Goal: Communication & Community: Participate in discussion

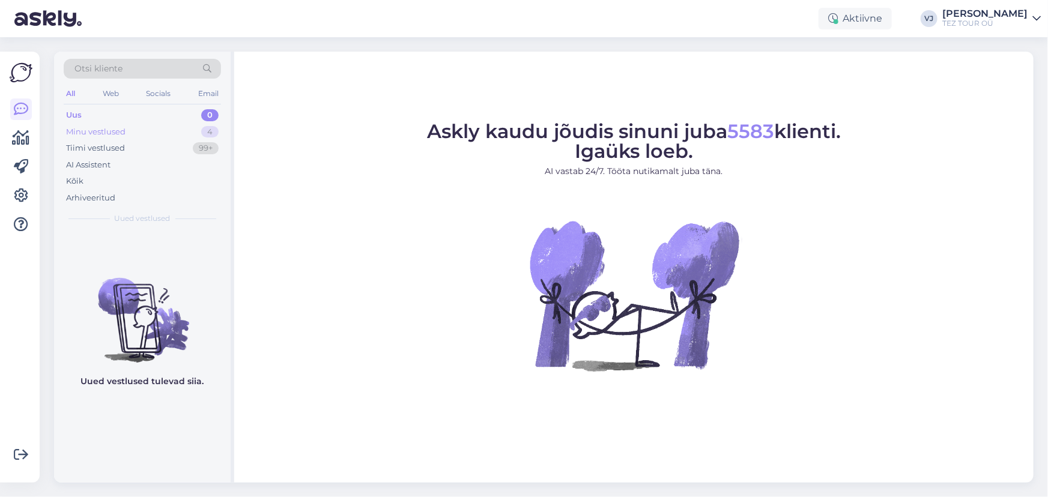
click at [190, 131] on div "Minu vestlused 4" at bounding box center [142, 132] width 157 height 17
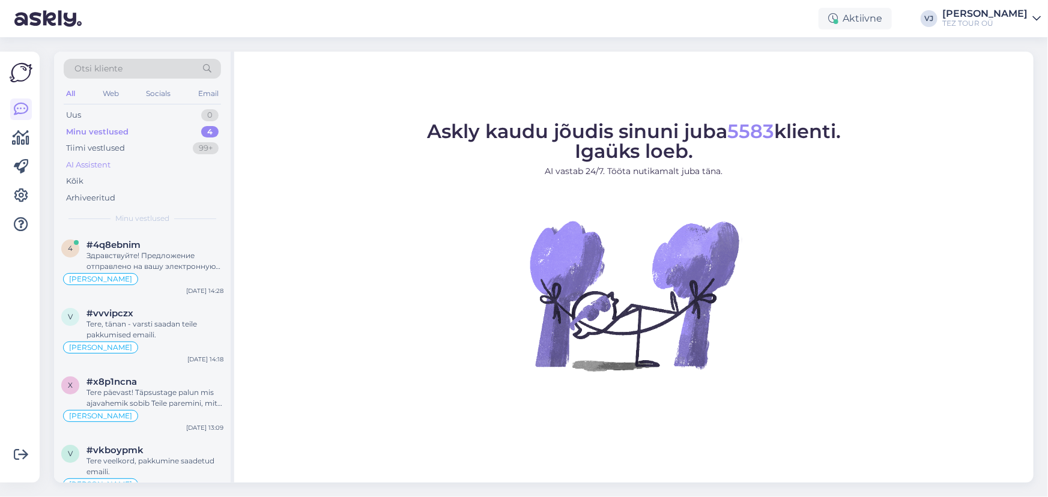
click at [119, 159] on div "AI Assistent" at bounding box center [142, 165] width 157 height 17
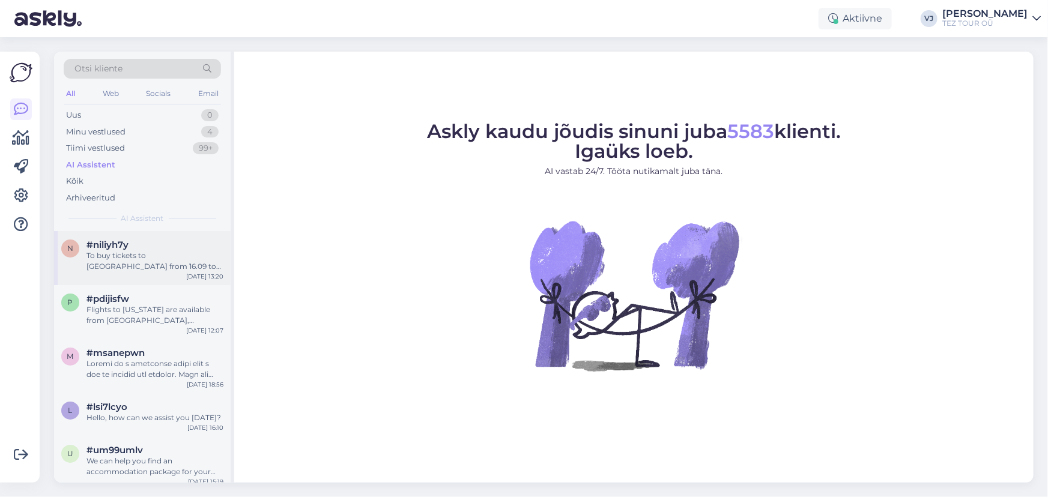
click at [145, 262] on div "To buy tickets to [GEOGRAPHIC_DATA] from 16.09 to 23.09, you can check flights …" at bounding box center [155, 262] width 137 height 22
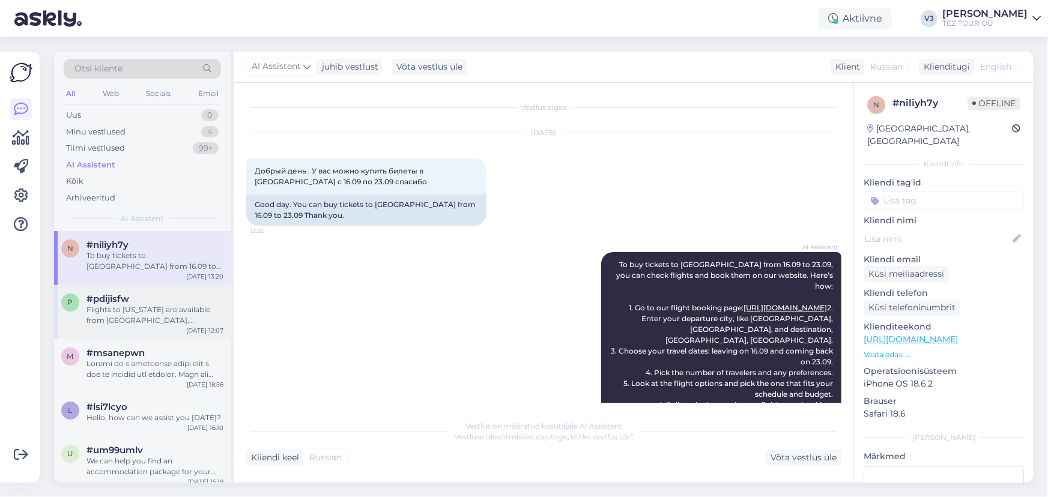
click at [142, 315] on div "Flights to [US_STATE] are available from [GEOGRAPHIC_DATA], [GEOGRAPHIC_DATA], …" at bounding box center [155, 316] width 137 height 22
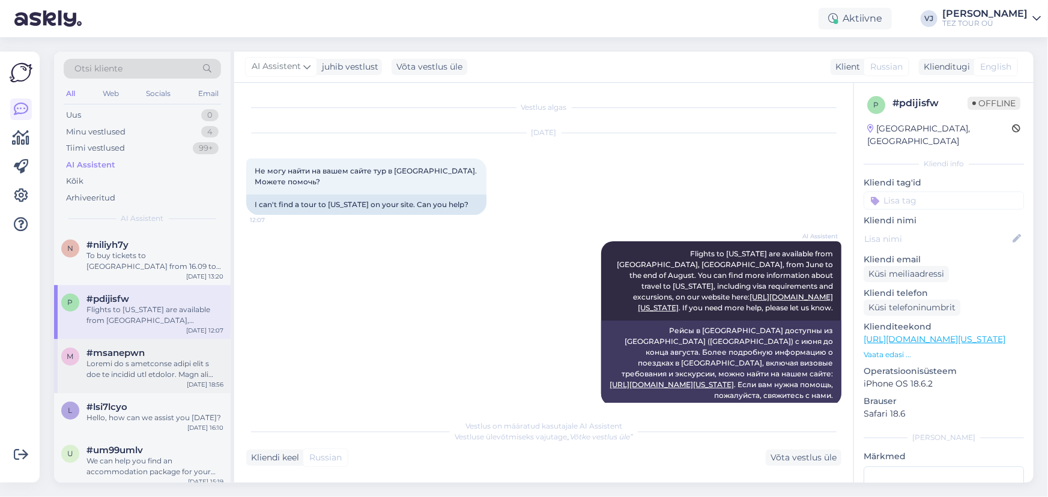
click at [129, 365] on div at bounding box center [155, 370] width 137 height 22
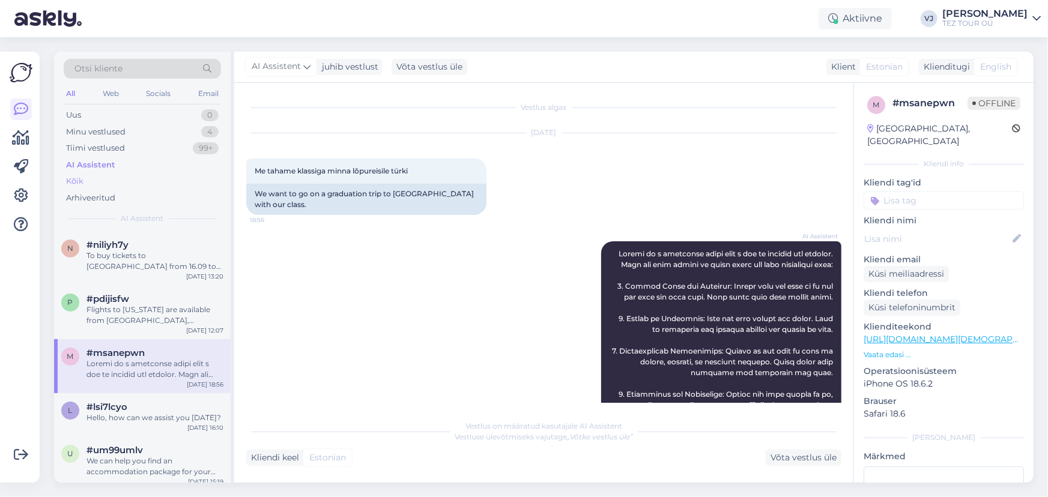
click at [121, 180] on div "Kõik" at bounding box center [142, 181] width 157 height 17
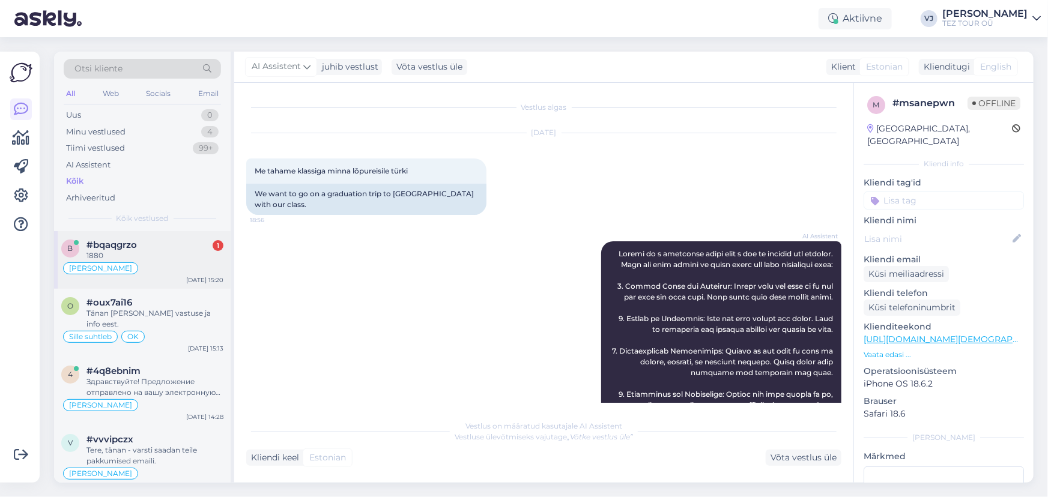
click at [171, 258] on div "1880" at bounding box center [155, 256] width 137 height 11
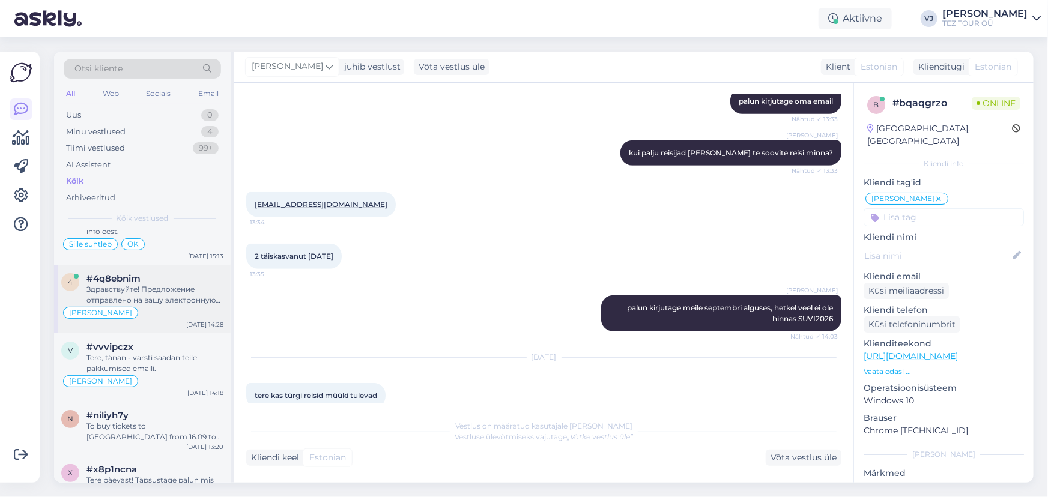
scroll to position [93, 0]
click at [154, 284] on div "Здравствуйте! Предложение отправлено на вашу электронную почту. Я жду вашего вы…" at bounding box center [155, 295] width 137 height 22
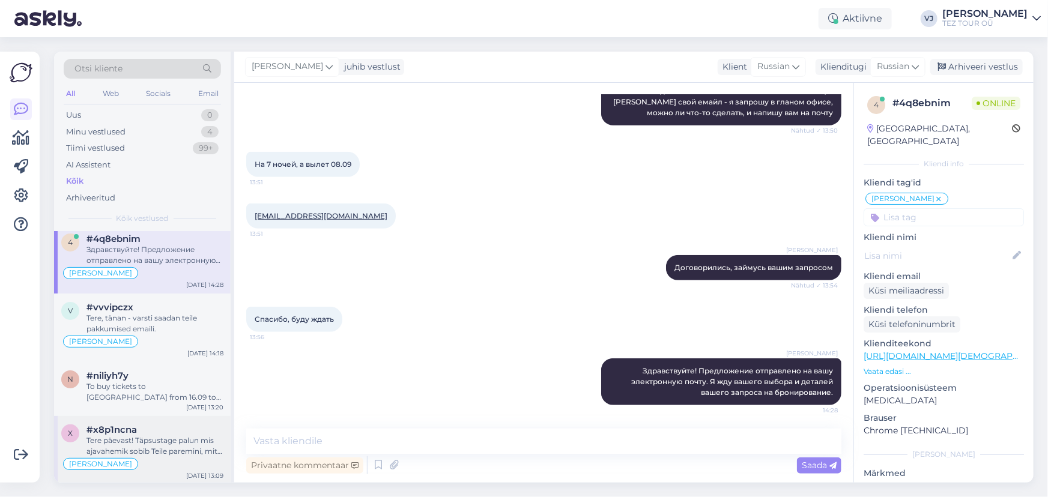
scroll to position [0, 0]
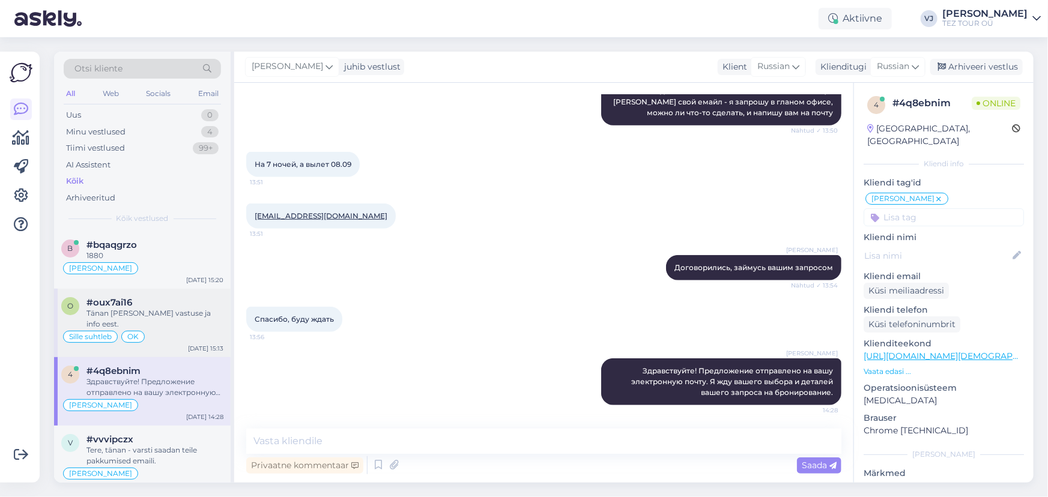
click at [168, 318] on div "Tänan [PERSON_NAME] vastuse ja info eest." at bounding box center [155, 319] width 137 height 22
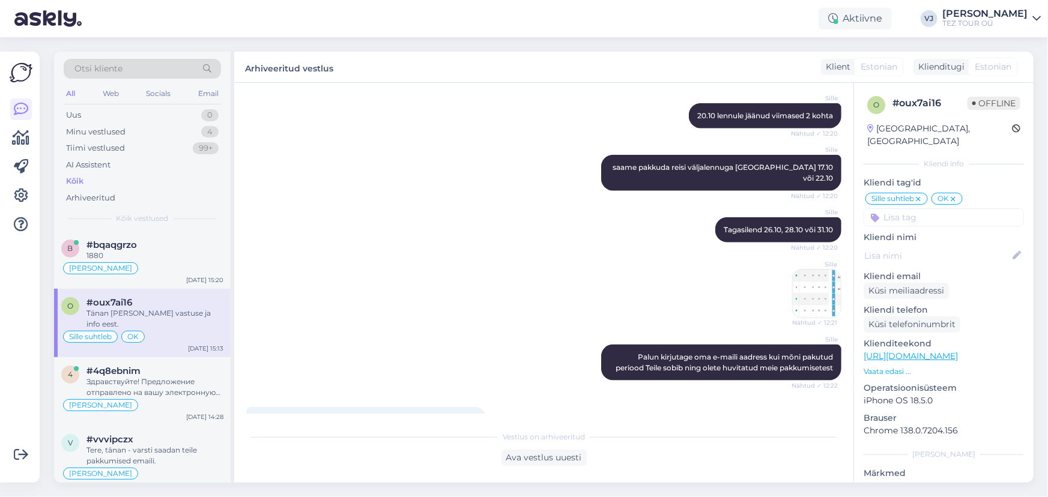
scroll to position [750, 0]
